Goal: Find specific page/section: Find specific page/section

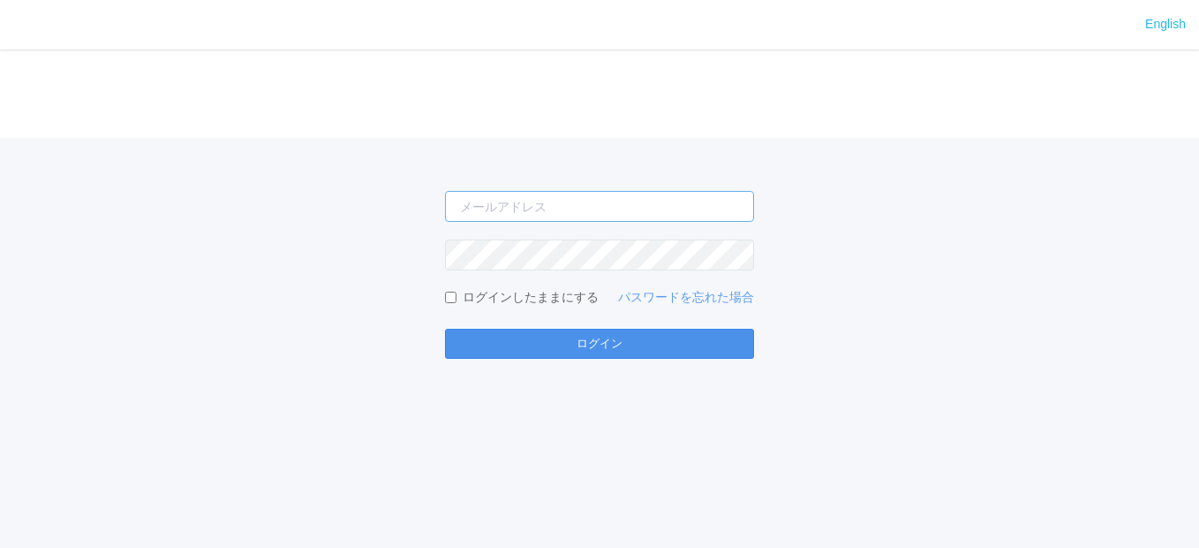
type input "[EMAIL_ADDRESS][DOMAIN_NAME]"
click at [587, 336] on button "ログイン" at bounding box center [599, 344] width 309 height 30
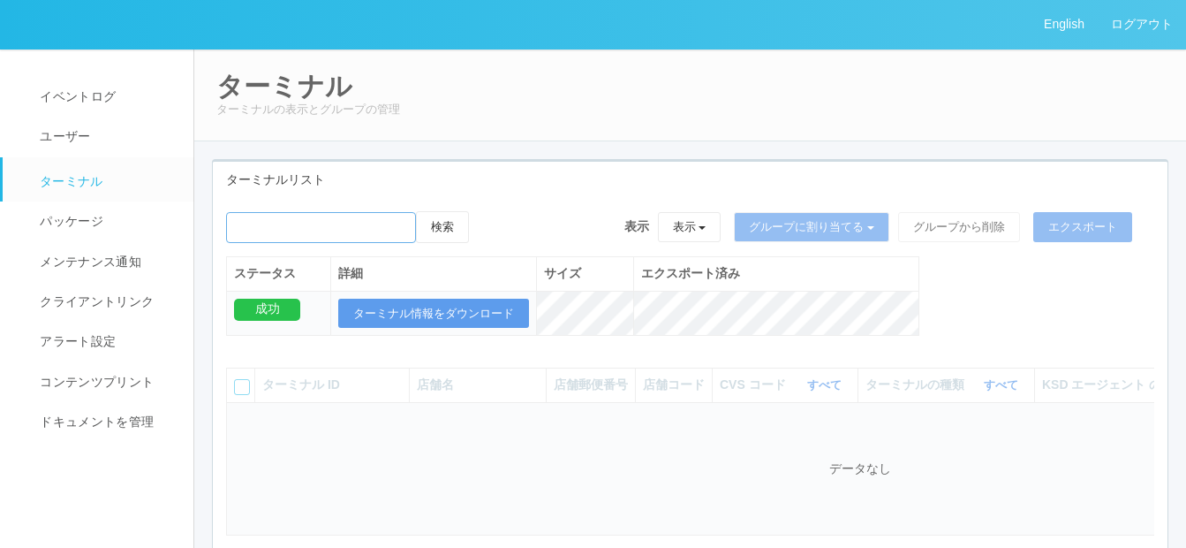
click at [303, 230] on input "emailSearch" at bounding box center [321, 227] width 190 height 31
paste input "[PERSON_NAME][PERSON_NAME]"
click at [447, 224] on button "検索" at bounding box center [442, 227] width 53 height 32
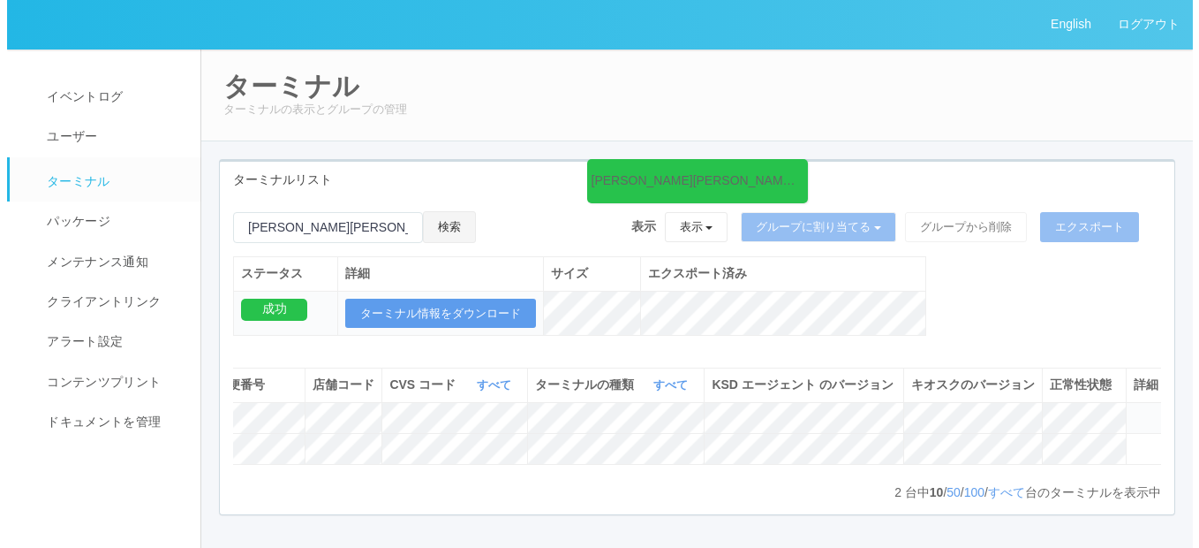
scroll to position [0, 383]
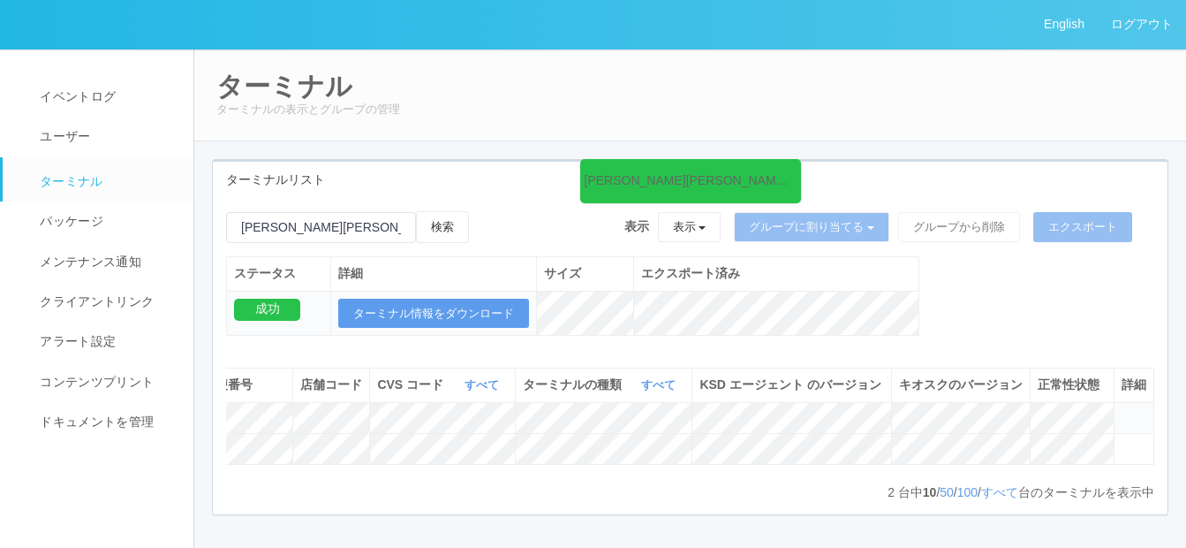
click at [1122, 410] on icon at bounding box center [1122, 410] width 0 height 0
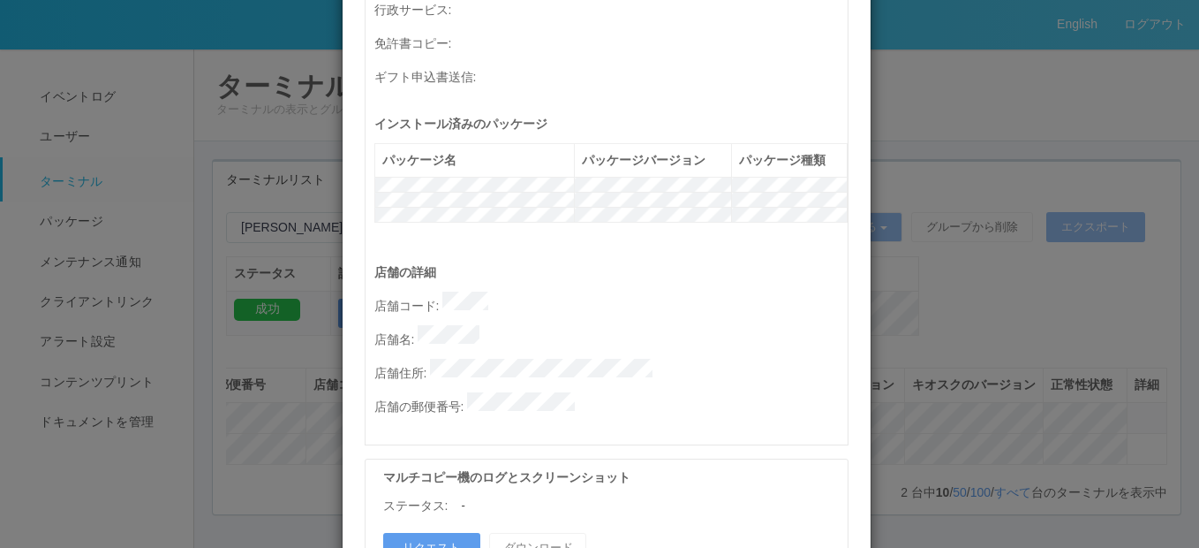
scroll to position [971, 0]
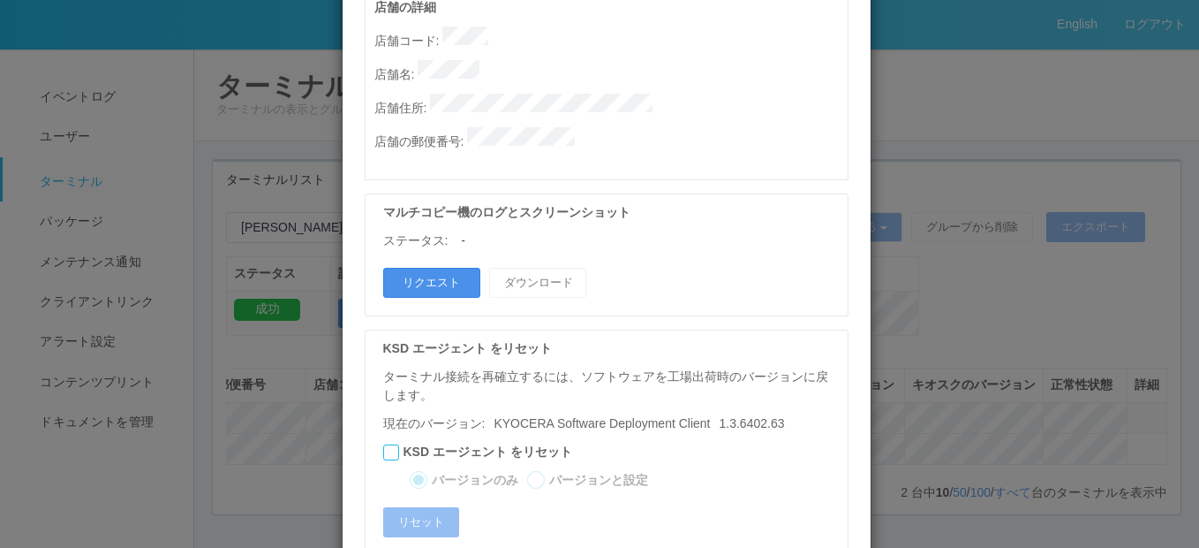
click at [426, 268] on button "リクエスト" at bounding box center [431, 283] width 97 height 30
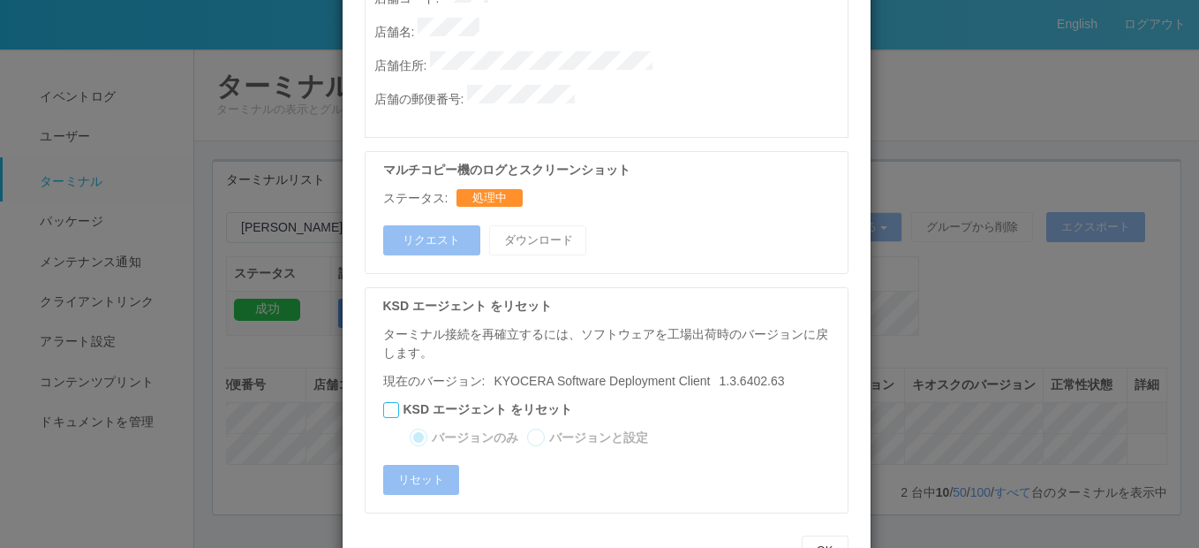
scroll to position [1033, 0]
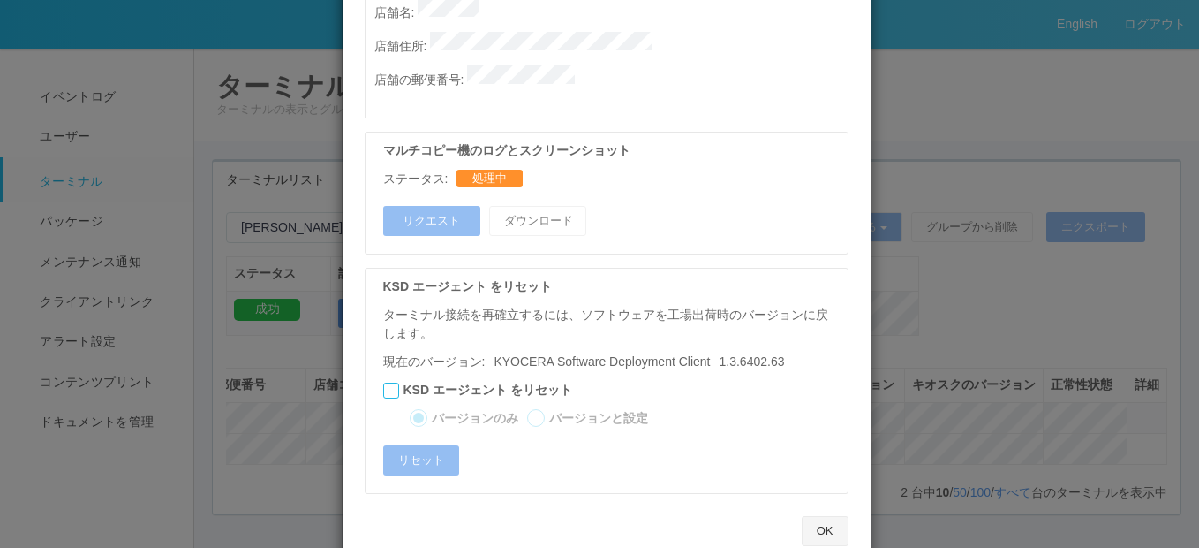
click at [820, 516] on button "OK" at bounding box center [825, 531] width 47 height 30
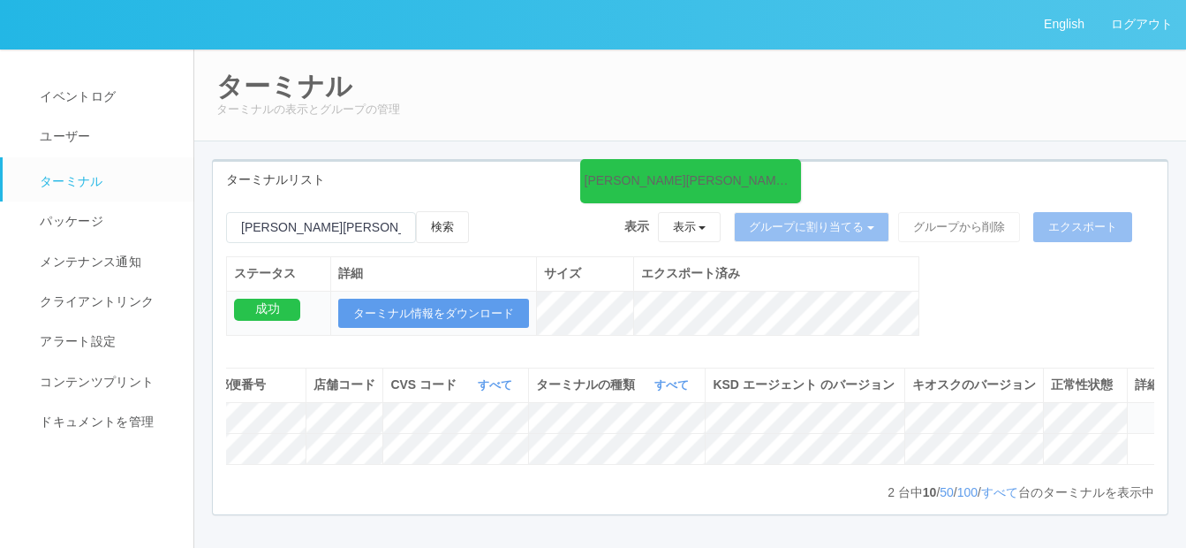
click at [1135, 410] on icon at bounding box center [1135, 410] width 0 height 0
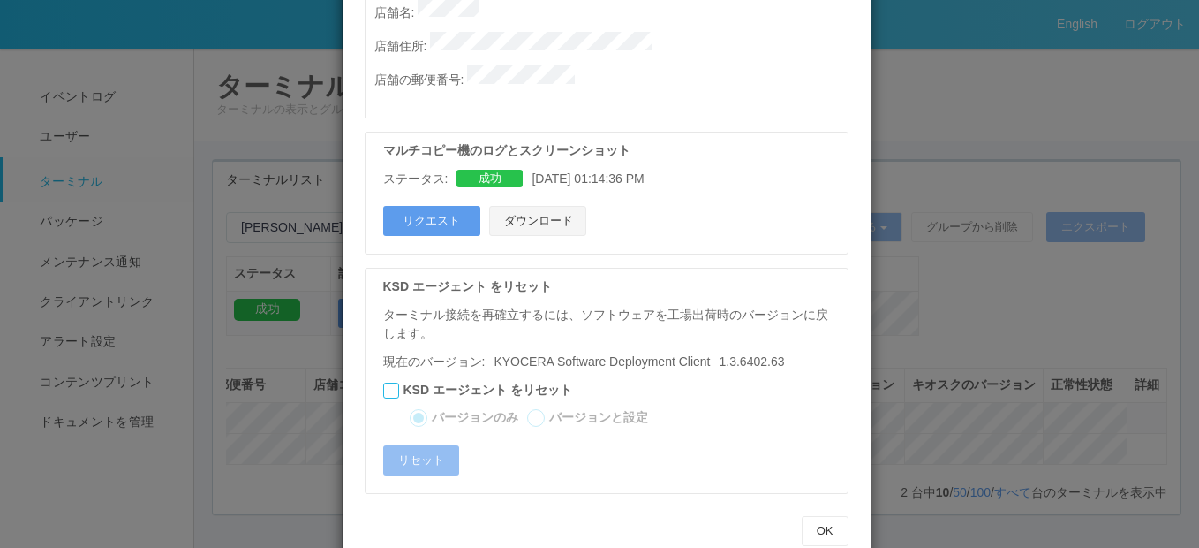
click at [526, 206] on button "ダウンロード" at bounding box center [537, 221] width 97 height 30
click at [810, 516] on button "OK" at bounding box center [825, 531] width 47 height 30
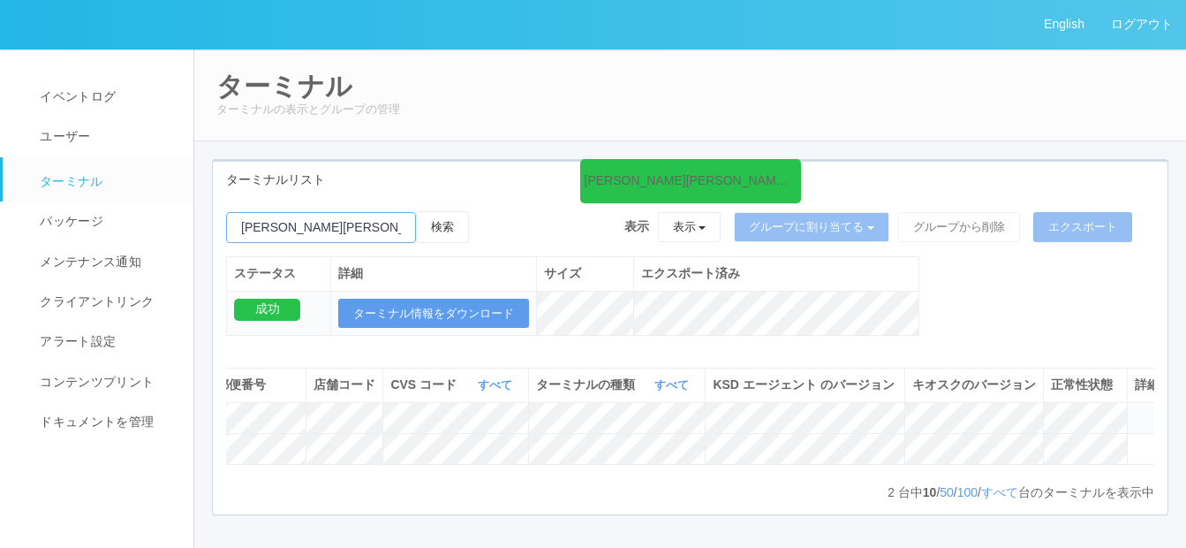
click at [307, 220] on input "emailSearch" at bounding box center [321, 227] width 190 height 31
type input "中"
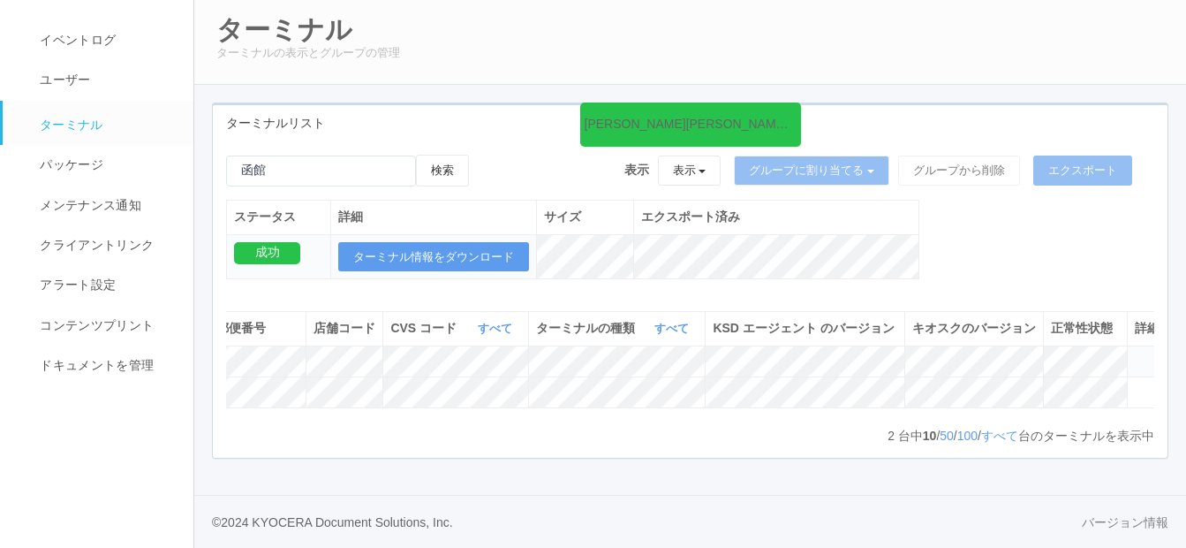
scroll to position [105, 0]
click at [314, 155] on input "emailSearch" at bounding box center [321, 170] width 190 height 31
paste input "函館函館[PERSON_NAME]"
click at [267, 155] on input "emailSearch" at bounding box center [321, 170] width 190 height 31
click at [452, 155] on button "検索" at bounding box center [442, 171] width 53 height 32
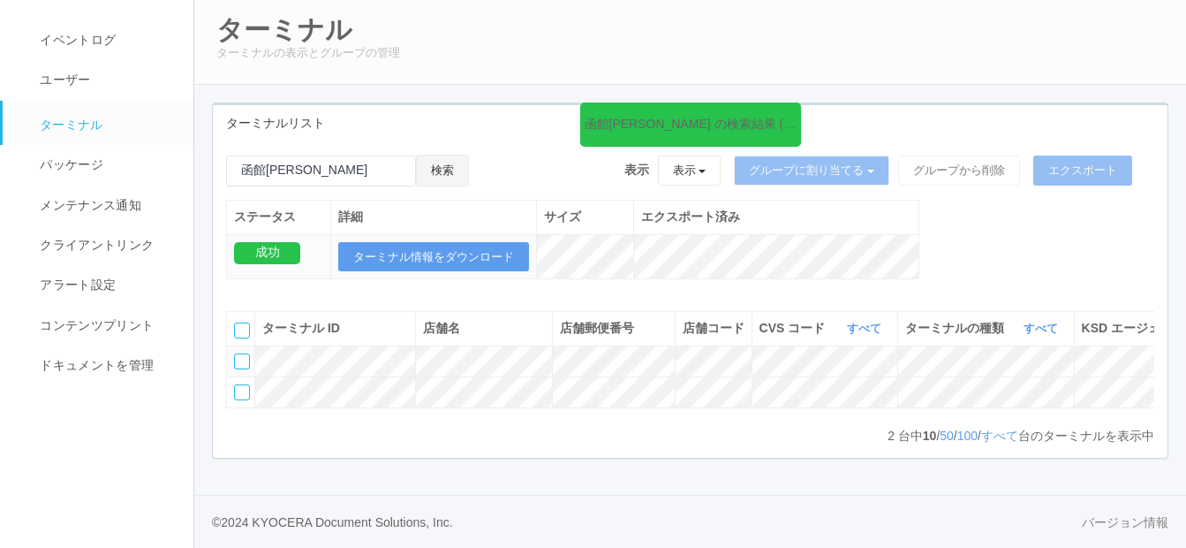
scroll to position [0, 382]
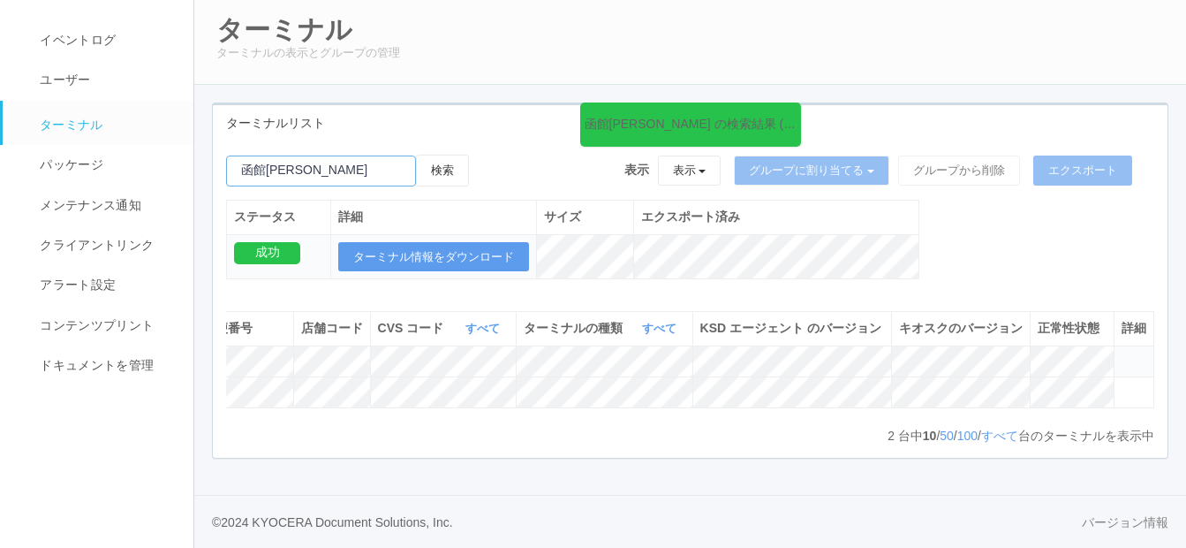
click at [337, 155] on input "emailSearch" at bounding box center [321, 170] width 190 height 31
type input "函"
paste input "幕張メッセ"
type input "幕張メッセ"
click at [458, 155] on button "検索" at bounding box center [442, 171] width 53 height 32
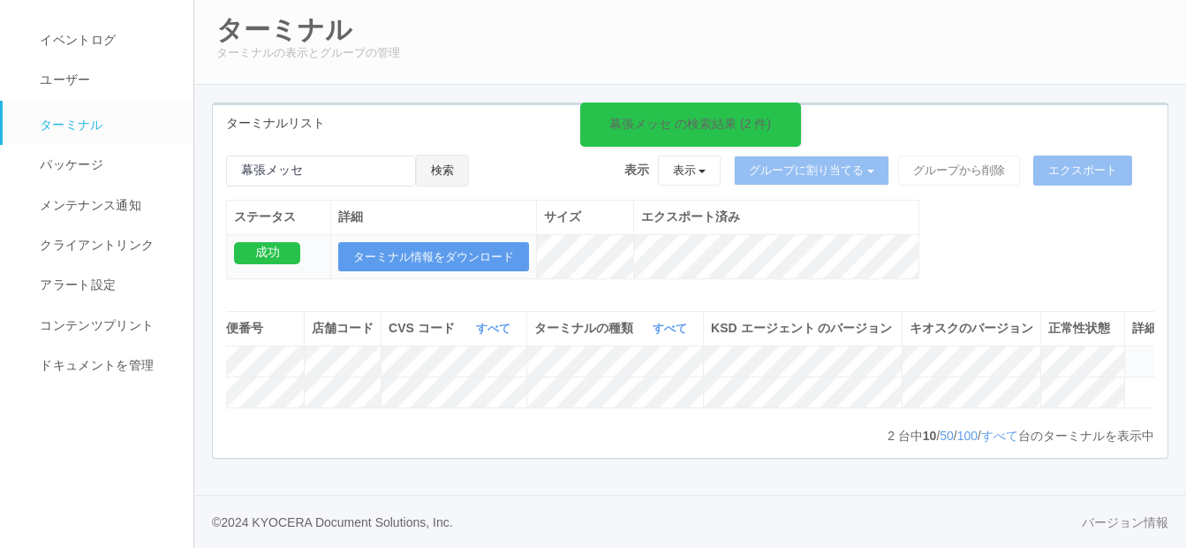
scroll to position [0, 380]
